Goal: Answer question/provide support

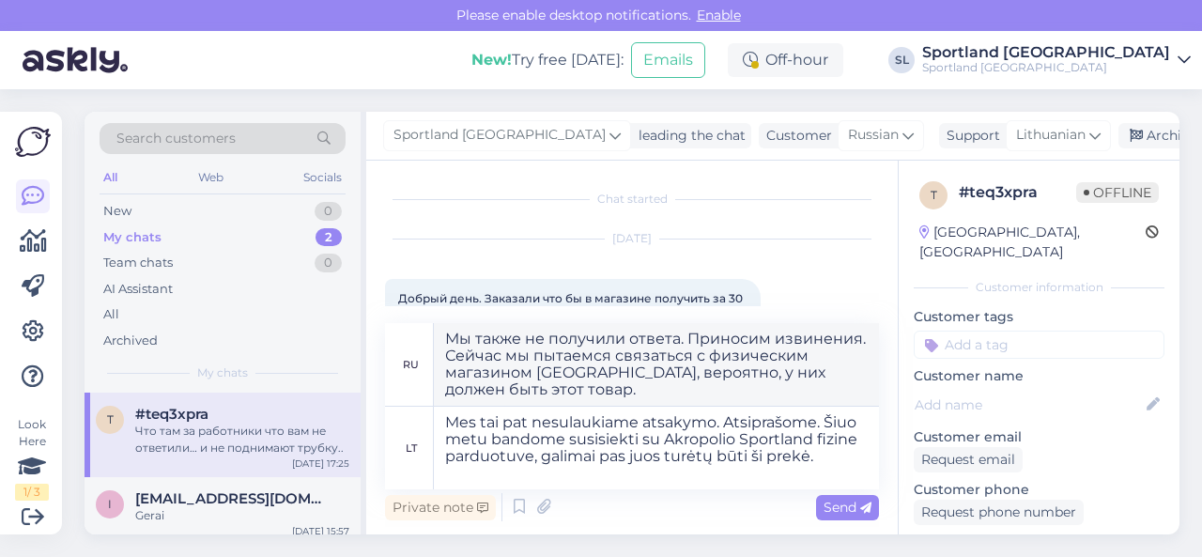
scroll to position [1985, 0]
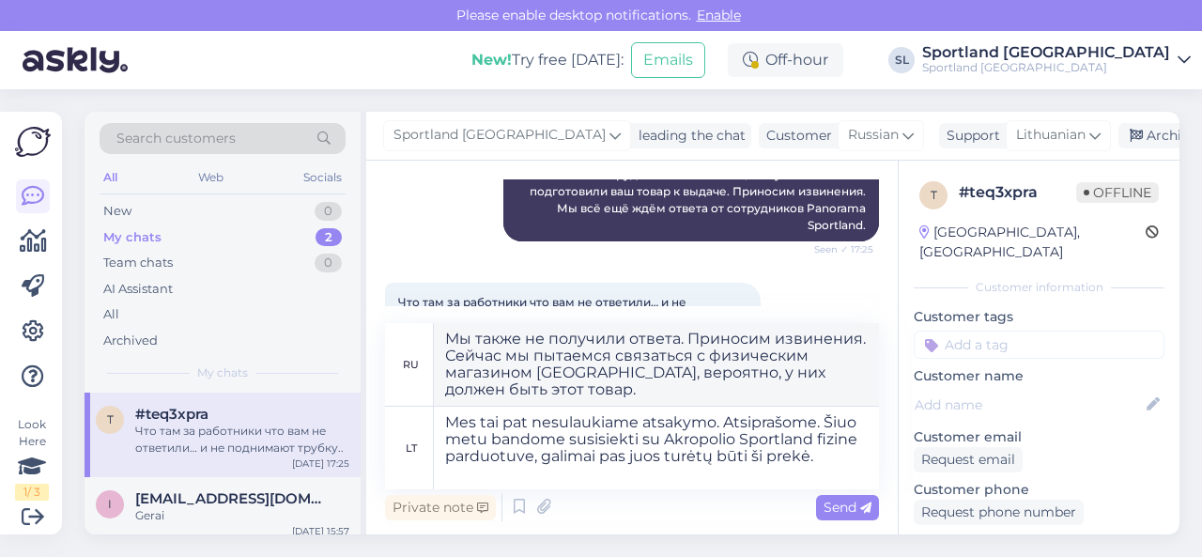
drag, startPoint x: 830, startPoint y: 465, endPoint x: 424, endPoint y: 399, distance: 411.9
click at [424, 399] on div "ru Мы также не получили ответа. Приносим извинения. Сейчас мы пытаемся связатьс…" at bounding box center [632, 406] width 494 height 166
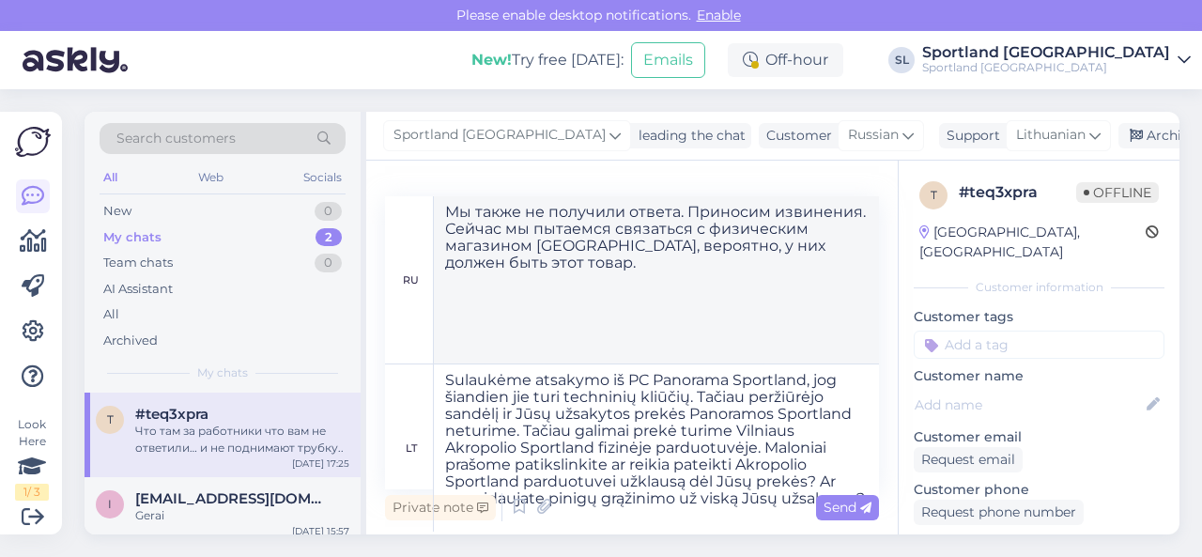
type textarea "Sulaukėme atsakymo iš PC Panorama Sportland, jog šiandien jie turi techninių kl…"
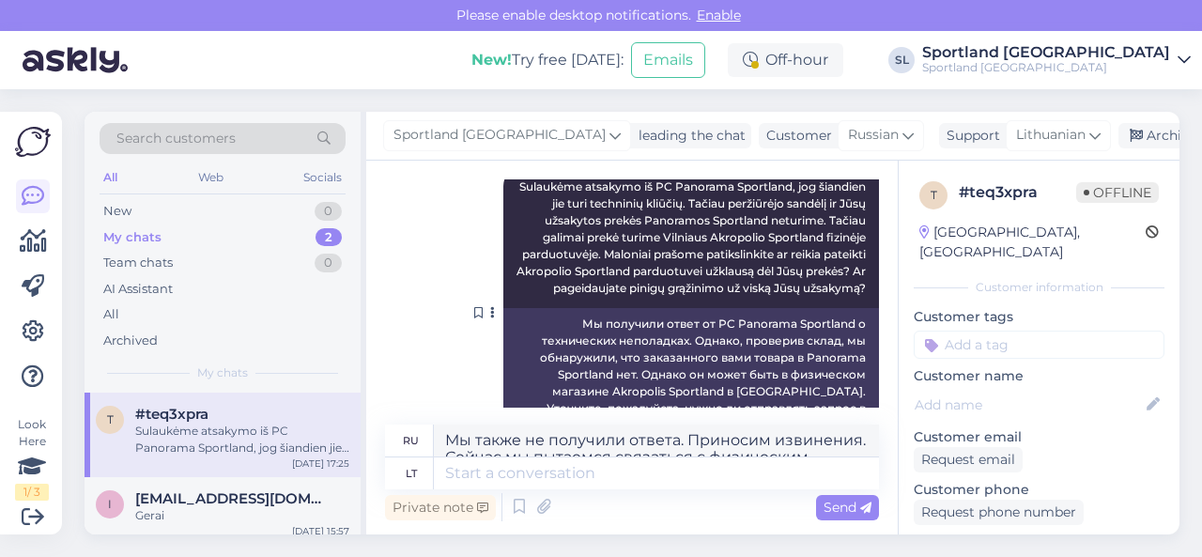
scroll to position [2335, 0]
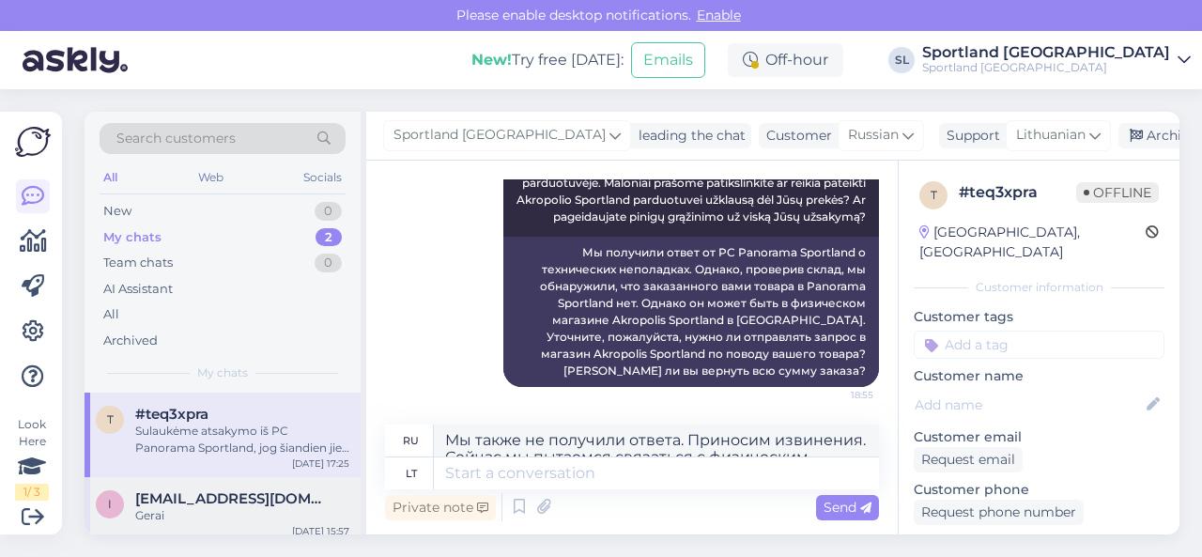
click at [269, 507] on div "Gerai" at bounding box center [242, 515] width 214 height 17
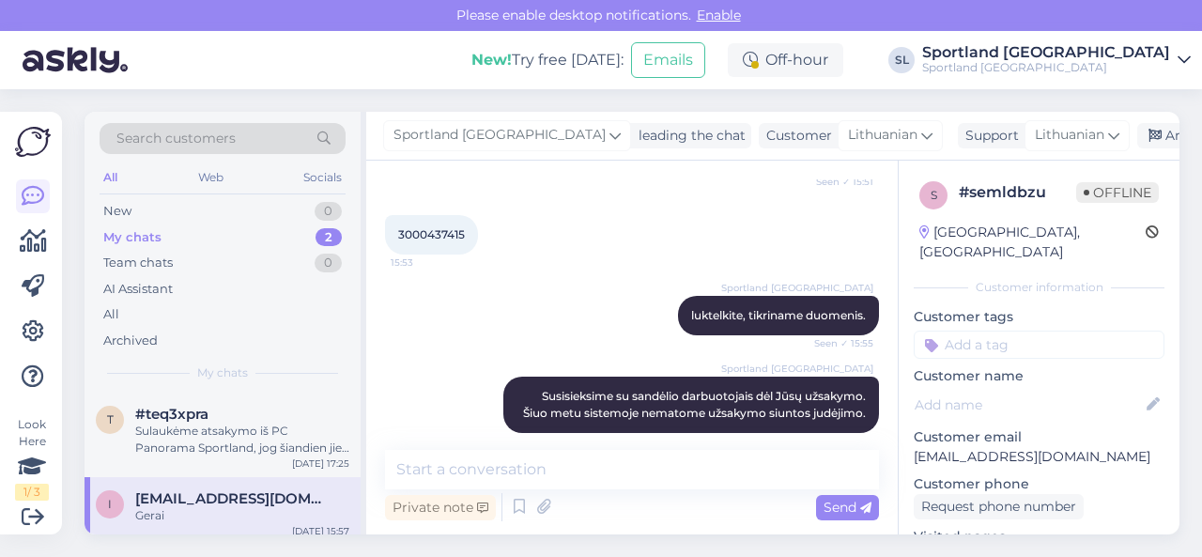
scroll to position [286, 0]
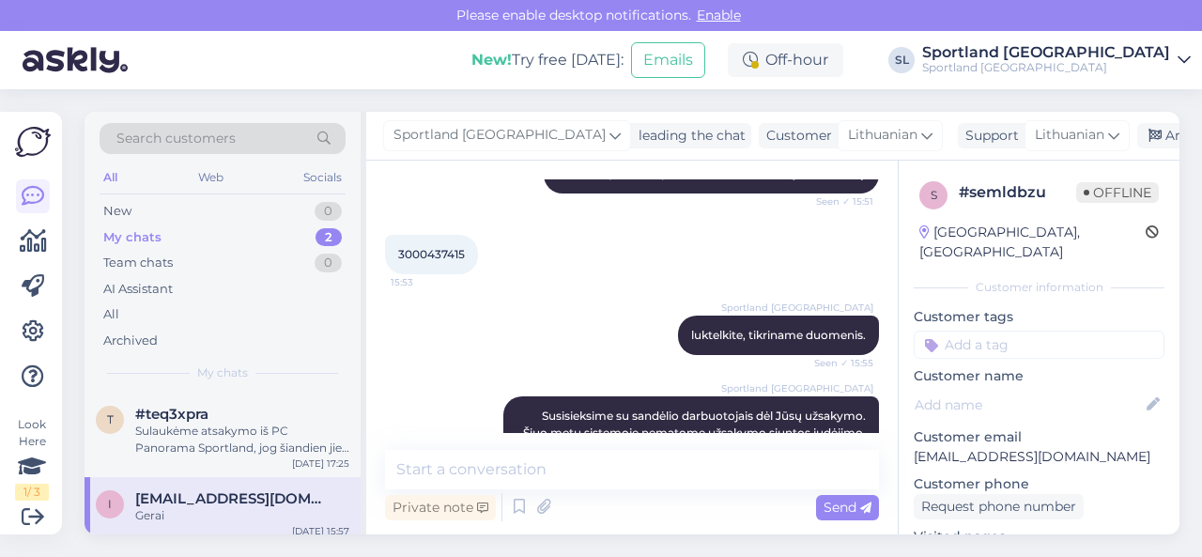
click at [439, 255] on span "3000437415" at bounding box center [431, 254] width 67 height 14
copy div "3000437415 15:53"
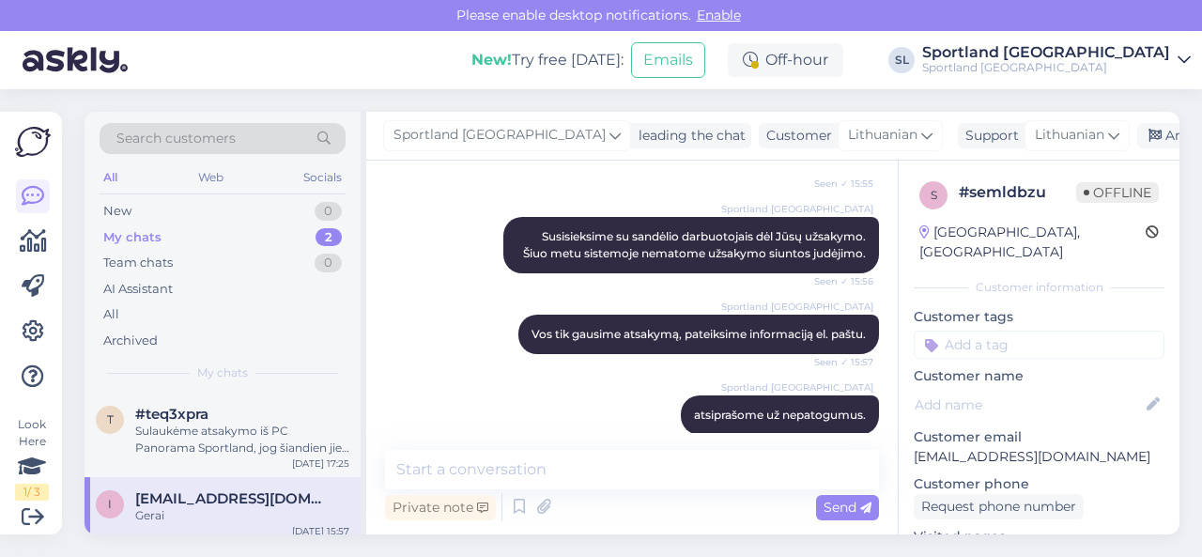
scroll to position [568, 0]
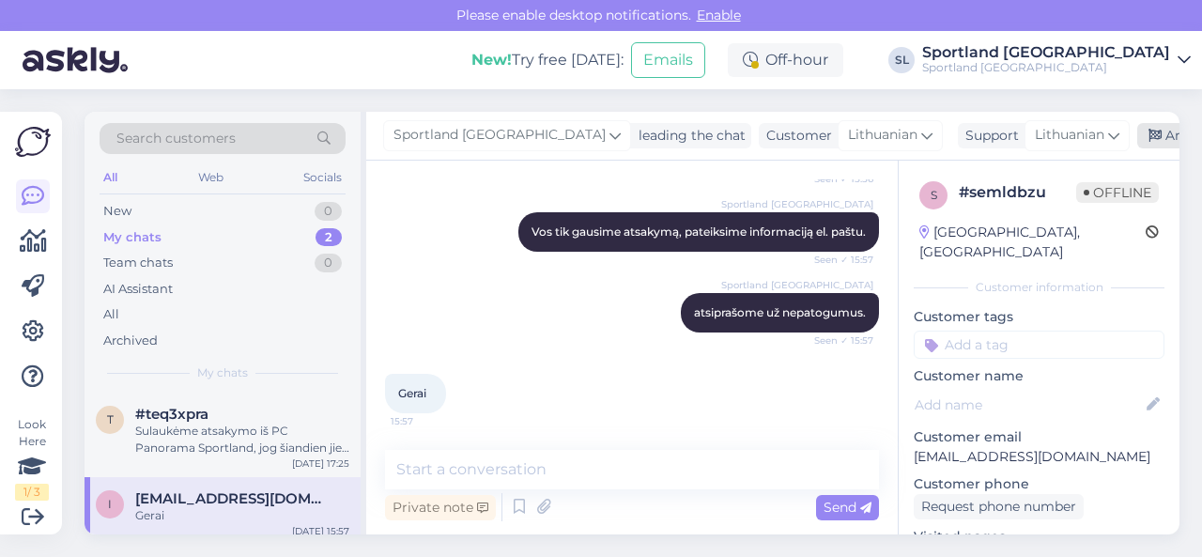
click at [1137, 138] on div "Archive chat" at bounding box center [1196, 135] width 118 height 25
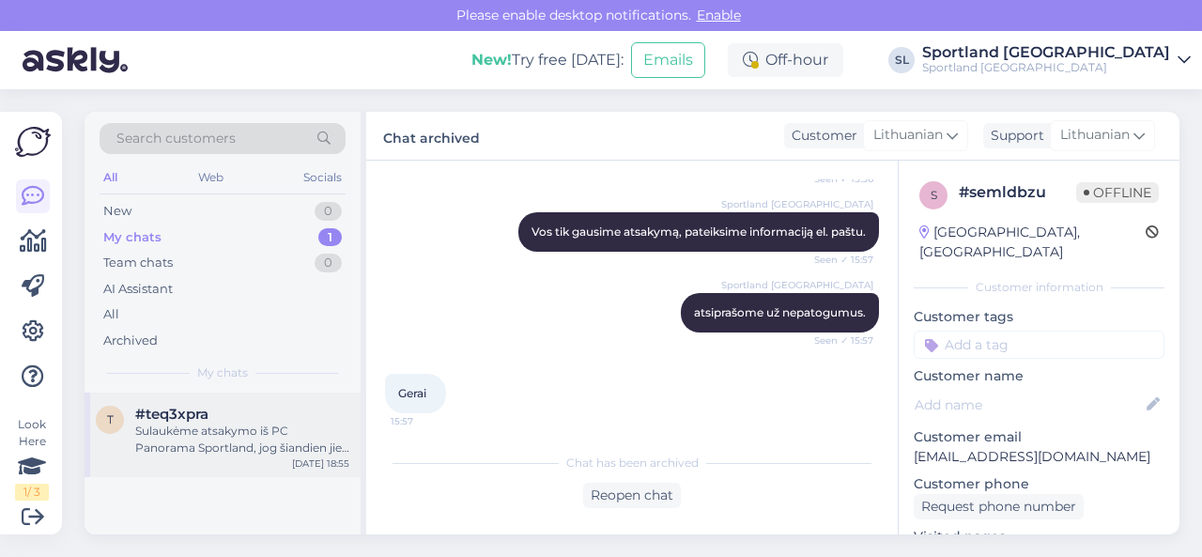
click at [302, 428] on div "Sulaukėme atsakymo iš PC Panorama Sportland, jog šiandien jie turi techninių kl…" at bounding box center [242, 440] width 214 height 34
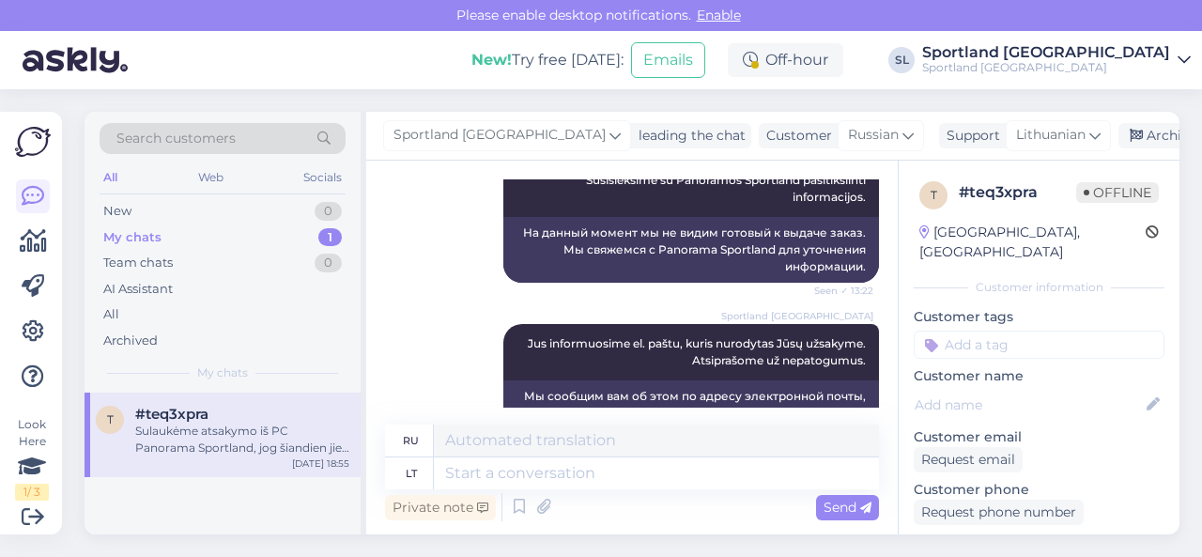
scroll to position [336, 0]
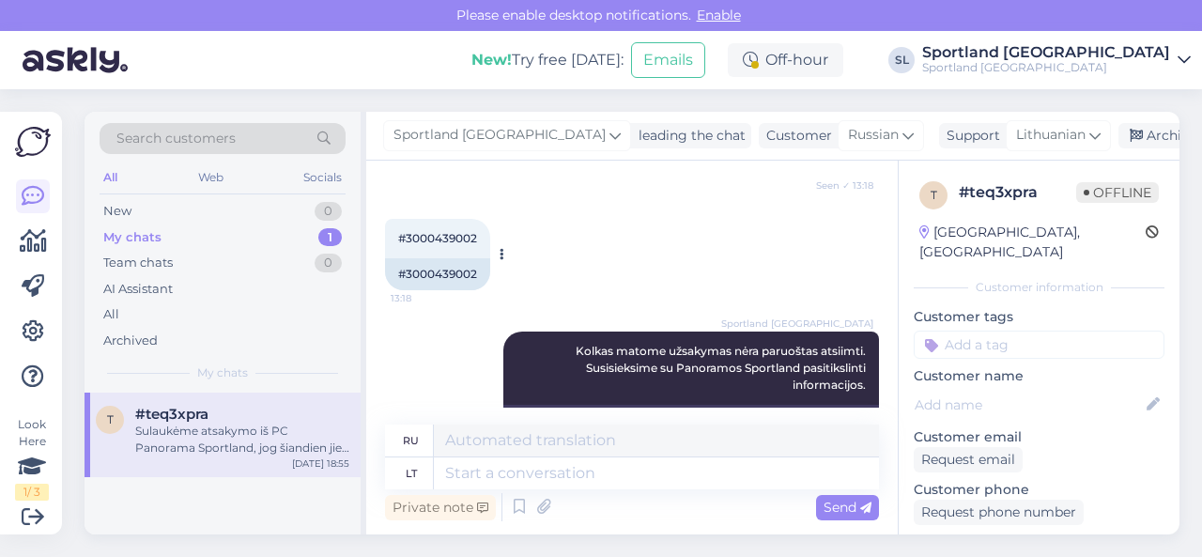
click at [438, 272] on div "#3000439002" at bounding box center [437, 274] width 105 height 32
copy div "3000439002"
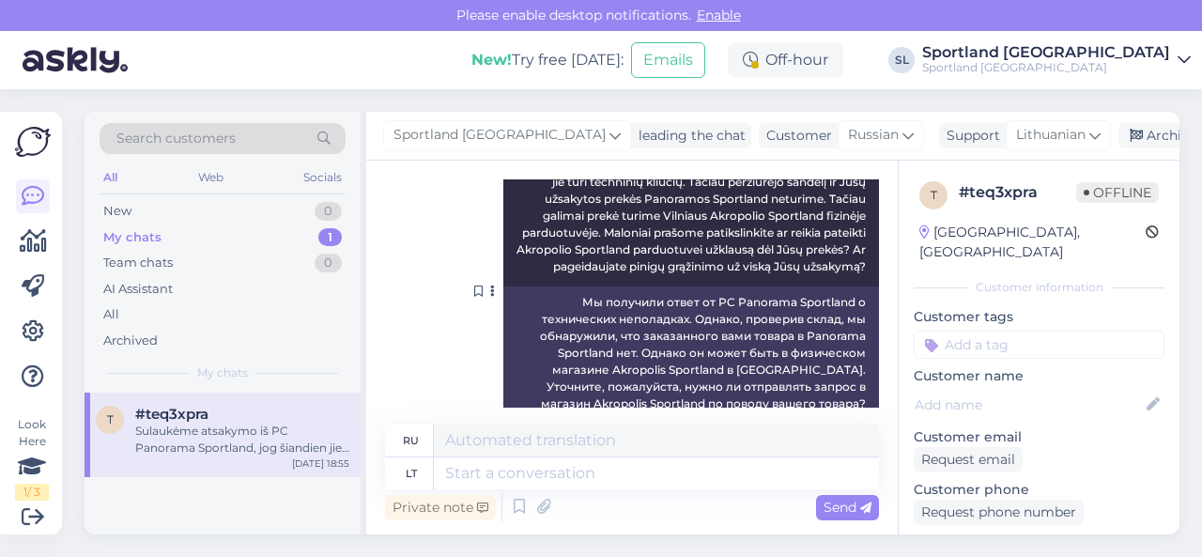
scroll to position [2335, 0]
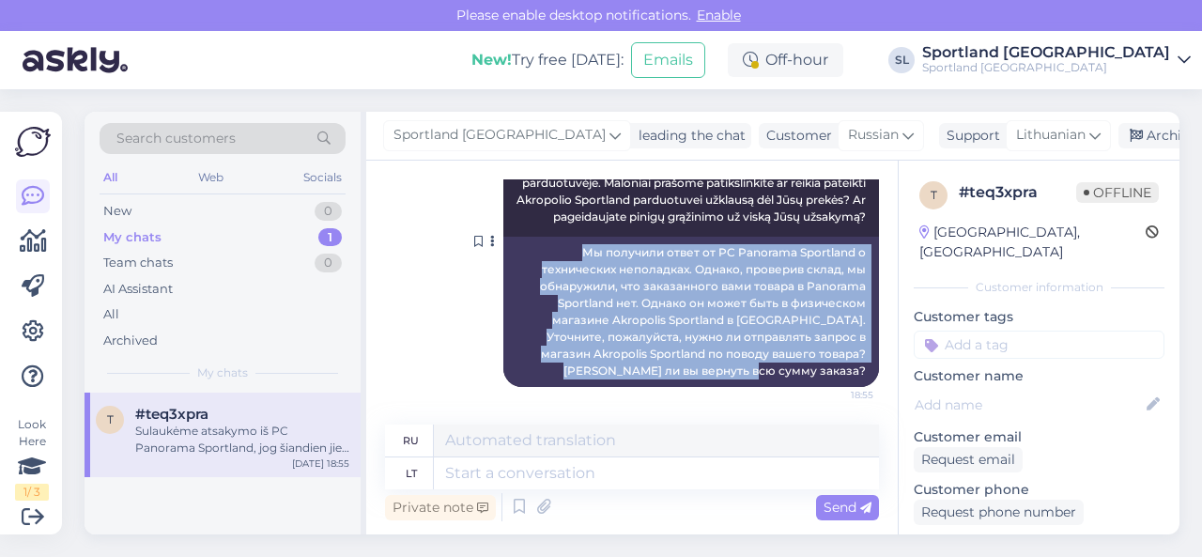
drag, startPoint x: 575, startPoint y: 260, endPoint x: 856, endPoint y: 381, distance: 305.8
click at [856, 381] on div "Мы получили ответ от PC Panorama Sportland о технических неполадках. Однако, пр…" at bounding box center [691, 312] width 376 height 150
copy div "Мы получили ответ от PC Panorama Sportland о технических неполадках. Однако, пр…"
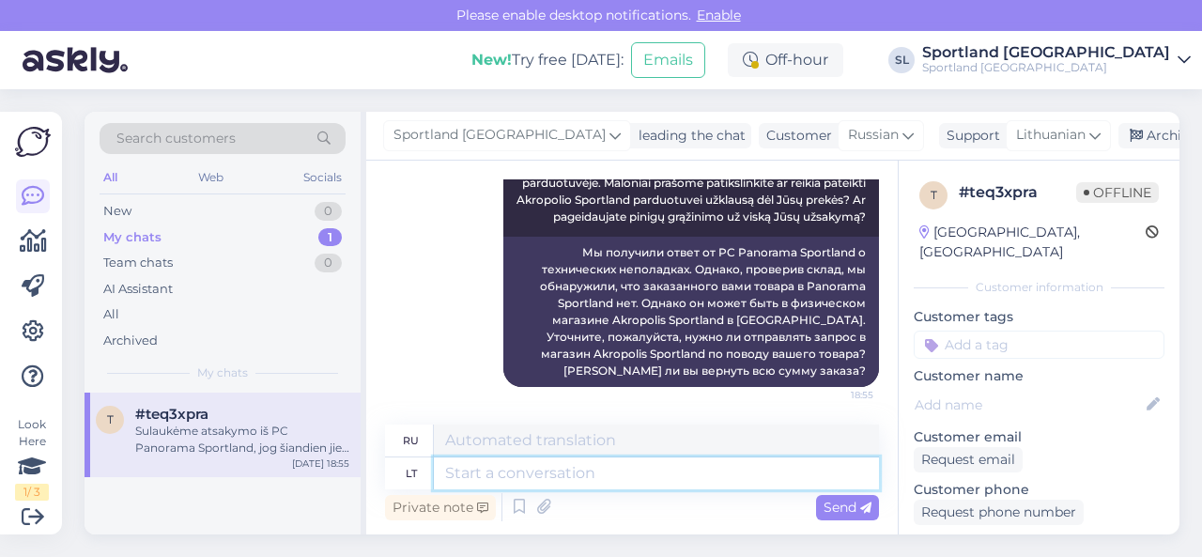
click at [603, 471] on textarea at bounding box center [656, 473] width 445 height 32
type textarea "P"
type textarea "П"
click at [1125, 131] on div "Archive chat" at bounding box center [1178, 135] width 118 height 25
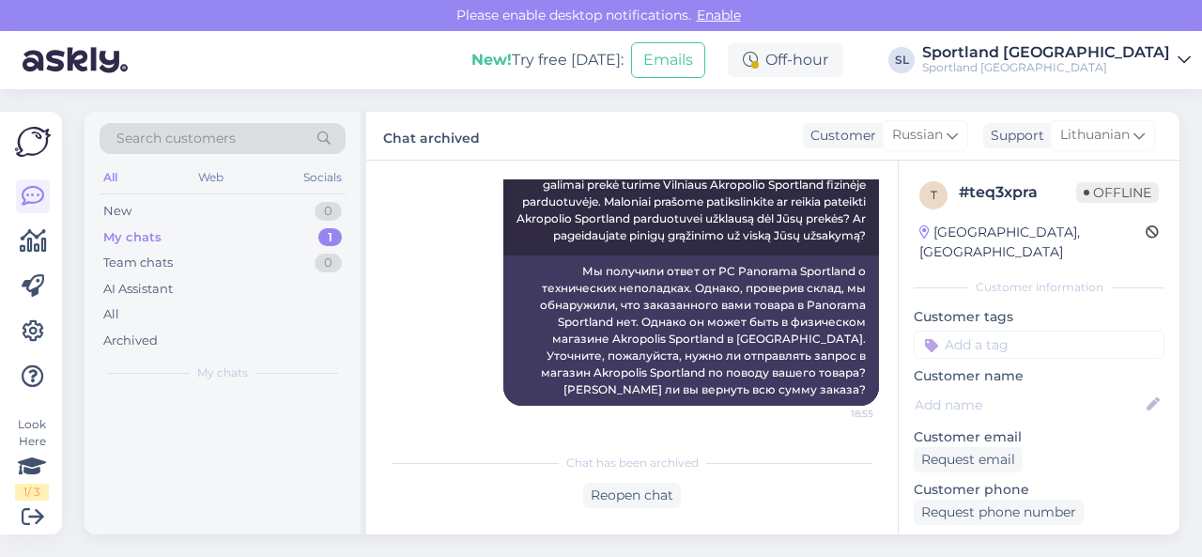
scroll to position [2316, 0]
